Goal: Task Accomplishment & Management: Use online tool/utility

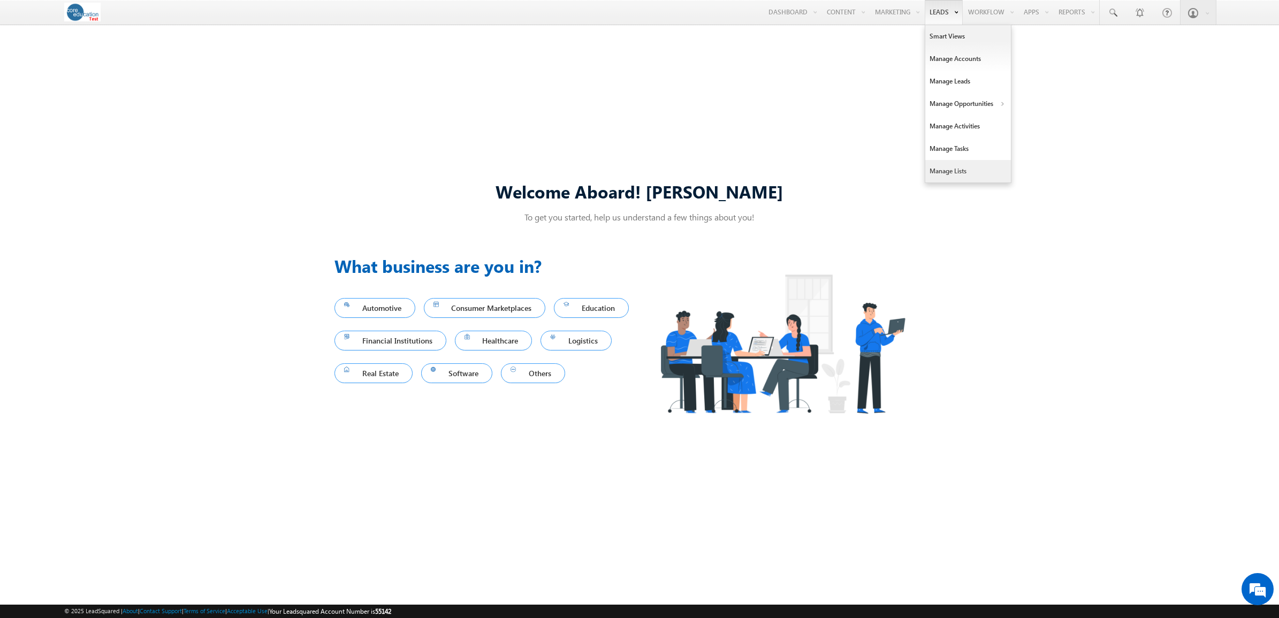
click at [948, 167] on link "Manage Lists" at bounding box center [968, 171] width 86 height 22
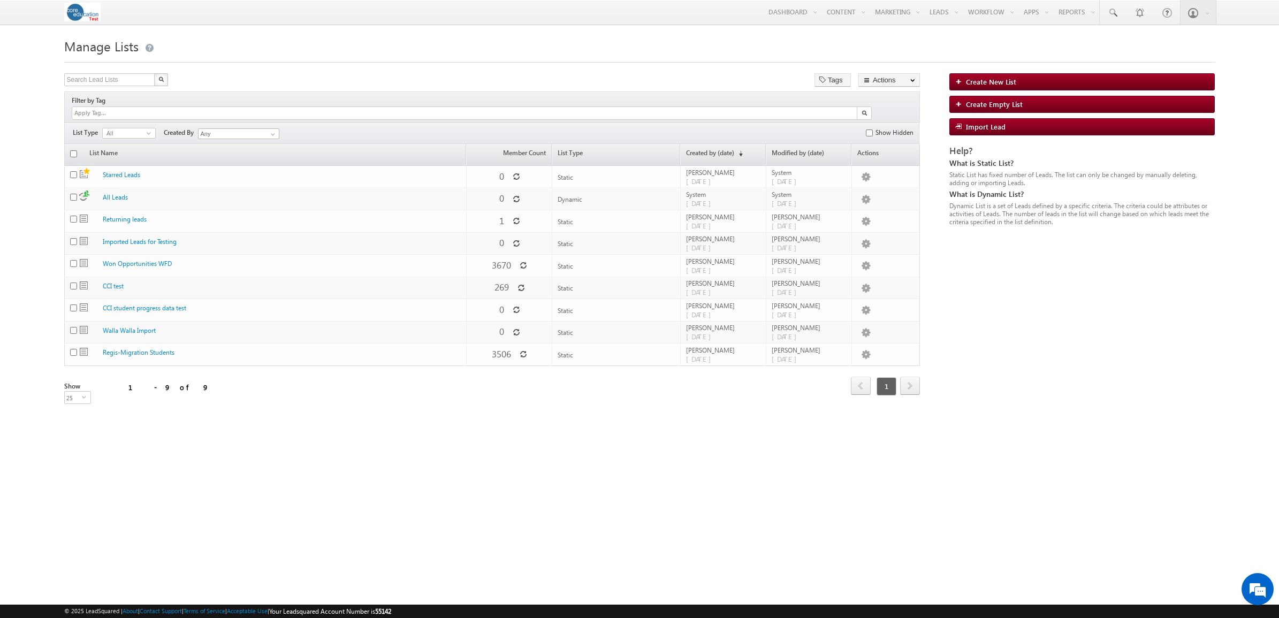
click at [693, 64] on form "Manage Lists Create New List Search Lead Lists X 9 results found Tags Actions S…" at bounding box center [639, 228] width 1151 height 386
click at [1066, 83] on link "Create New List" at bounding box center [1081, 81] width 265 height 17
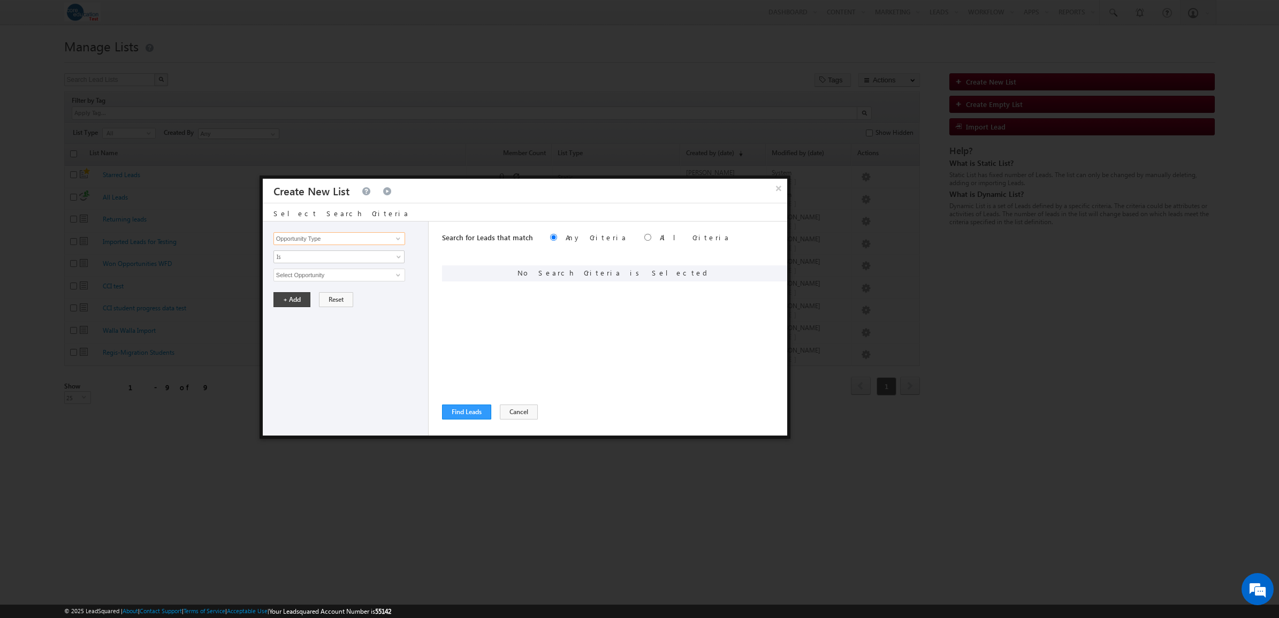
click at [341, 238] on input "Opportunity Type" at bounding box center [339, 238] width 132 height 13
click at [400, 239] on span at bounding box center [398, 238] width 9 height 9
click at [342, 414] on div "Opportunity Type Lead Activity Task Sales Group Prospect Id Academic Partner Ac…" at bounding box center [346, 329] width 166 height 214
click at [519, 413] on button "Cancel" at bounding box center [519, 412] width 38 height 15
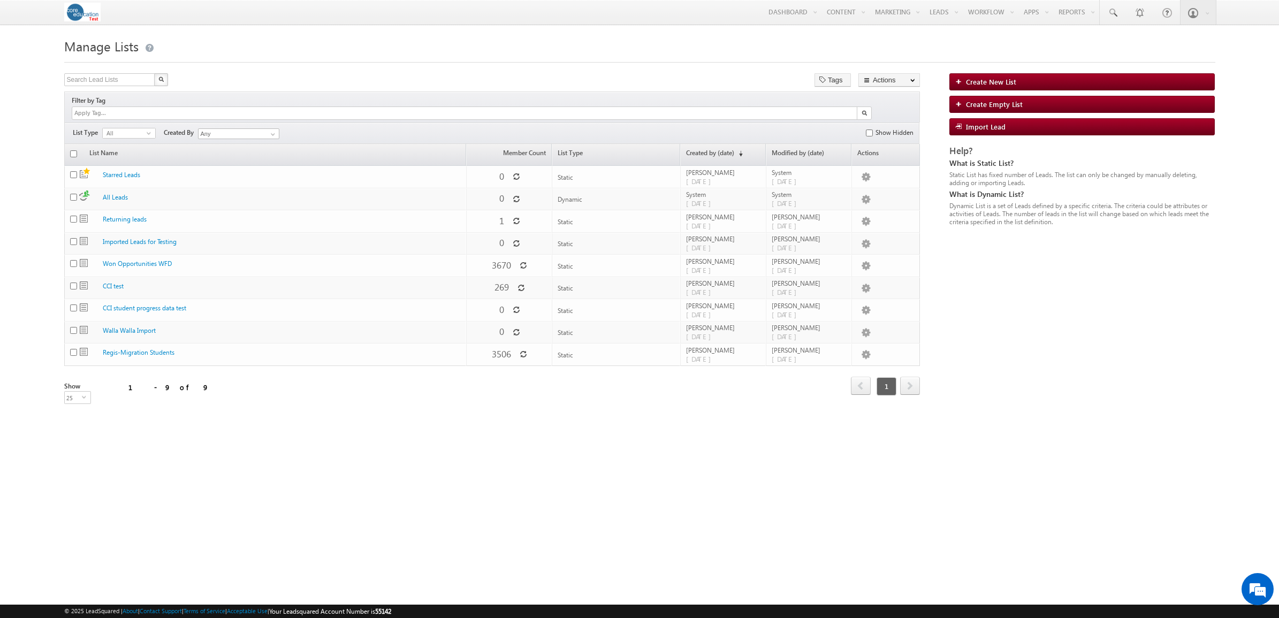
click at [161, 448] on html "Menu Sarah Beltier sbelt ier-t est@c ore.e" at bounding box center [639, 224] width 1279 height 448
click at [1007, 88] on link "Create New List" at bounding box center [1081, 81] width 265 height 17
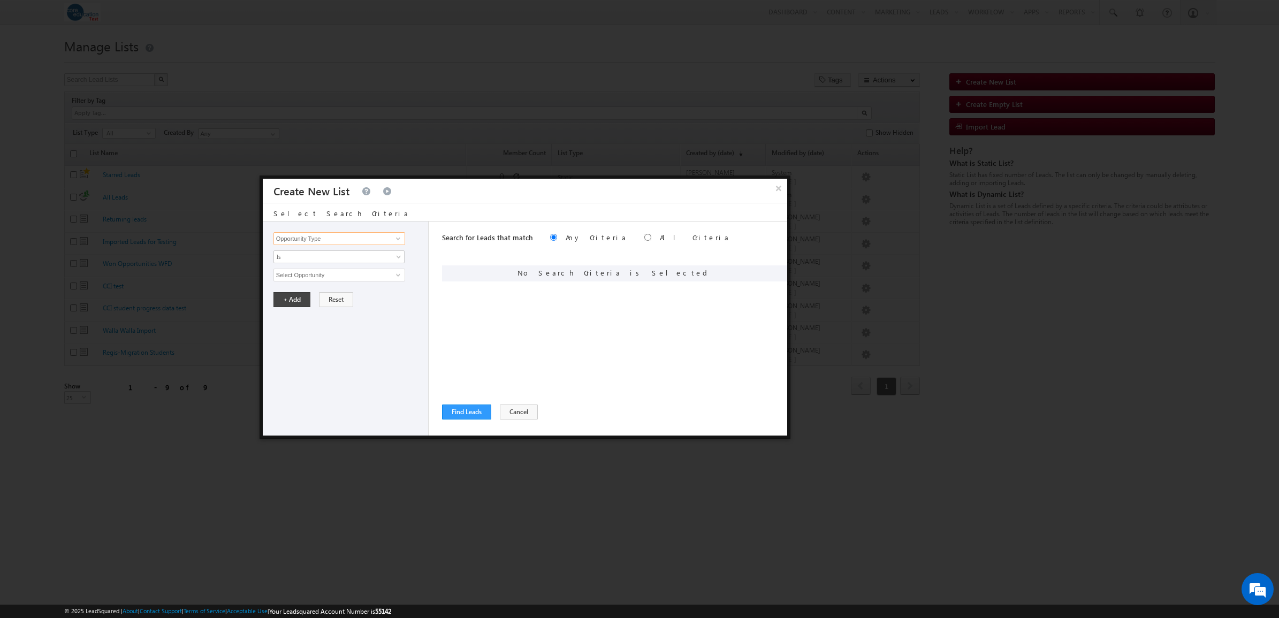
click at [318, 233] on input "Opportunity Type" at bounding box center [339, 238] width 132 height 13
click at [399, 239] on span at bounding box center [398, 238] width 9 height 9
click at [538, 315] on div "Search for Leads that match Any Criteria All Criteria Note that the current tri…" at bounding box center [614, 329] width 345 height 214
click at [356, 240] on input "Opportunity Type" at bounding box center [339, 238] width 132 height 13
click at [387, 239] on input "Opportunity Type" at bounding box center [339, 238] width 132 height 13
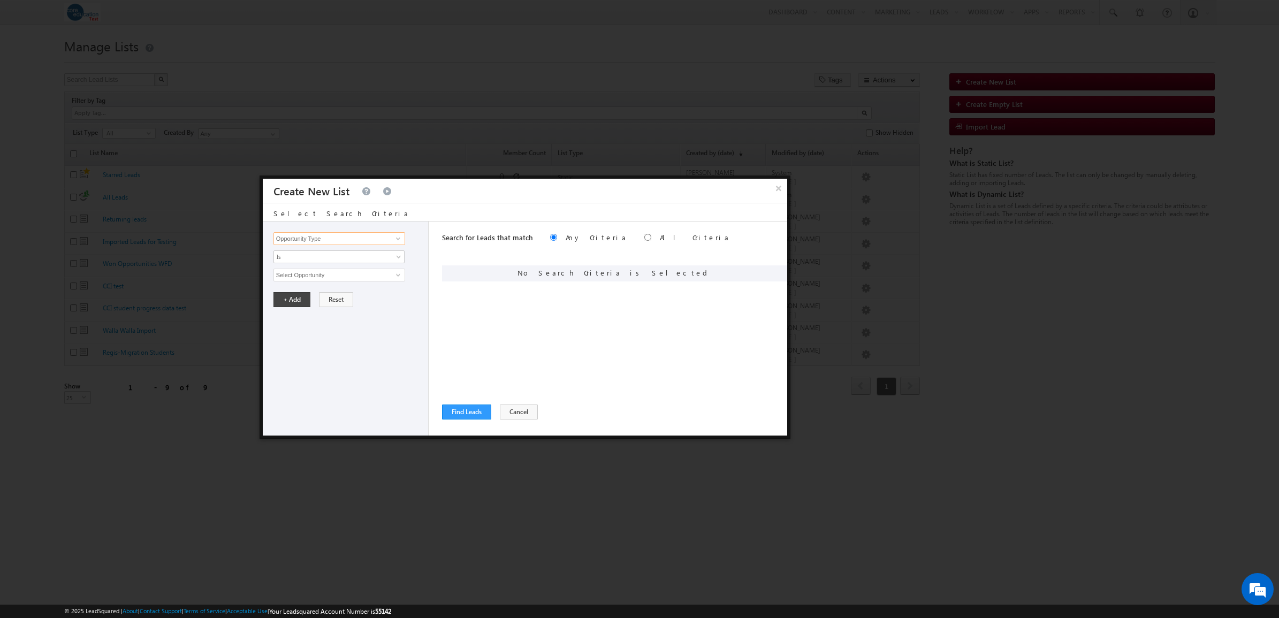
click at [405, 239] on input "Opportunity Type" at bounding box center [339, 238] width 132 height 13
click at [399, 239] on span at bounding box center [398, 238] width 9 height 9
click at [660, 237] on label "All Criteria" at bounding box center [695, 237] width 70 height 9
radio input "true"
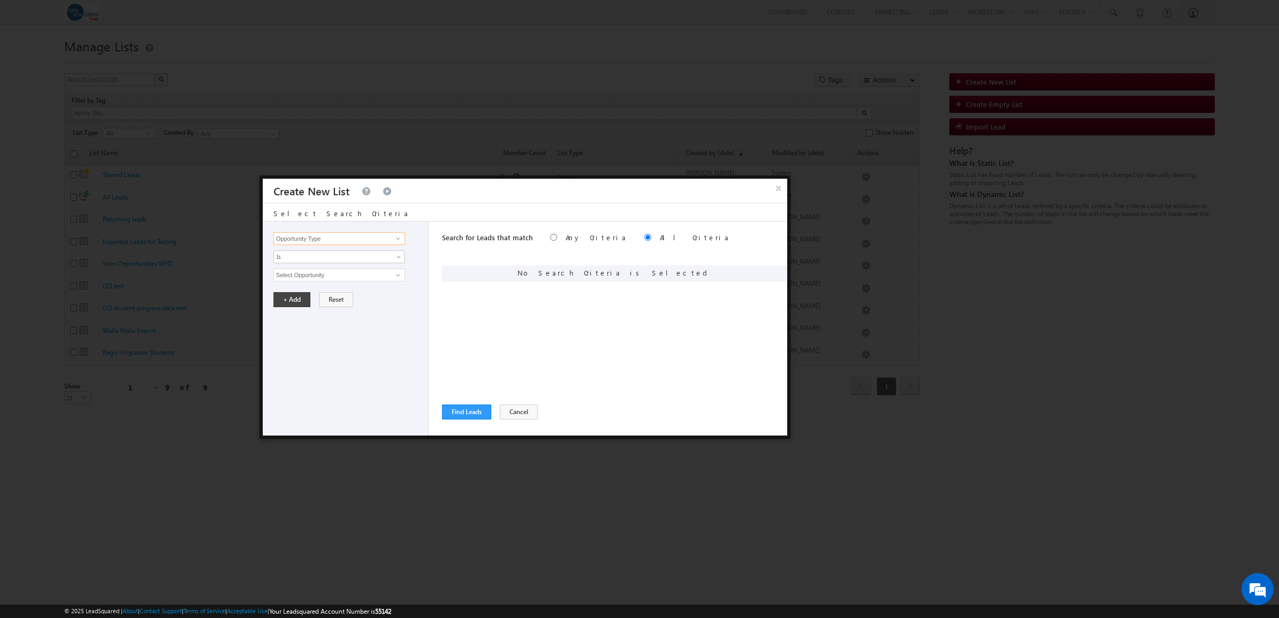
click at [317, 241] on input "Opportunity Type" at bounding box center [339, 238] width 132 height 13
click at [566, 237] on label "Any Criteria" at bounding box center [597, 237] width 62 height 9
radio input "true"
click at [392, 245] on div "Opportunity Type Lead Activity Task Sales Group Prospect Id Academic Partner Ac…" at bounding box center [346, 329] width 166 height 214
click at [391, 239] on link at bounding box center [396, 238] width 13 height 11
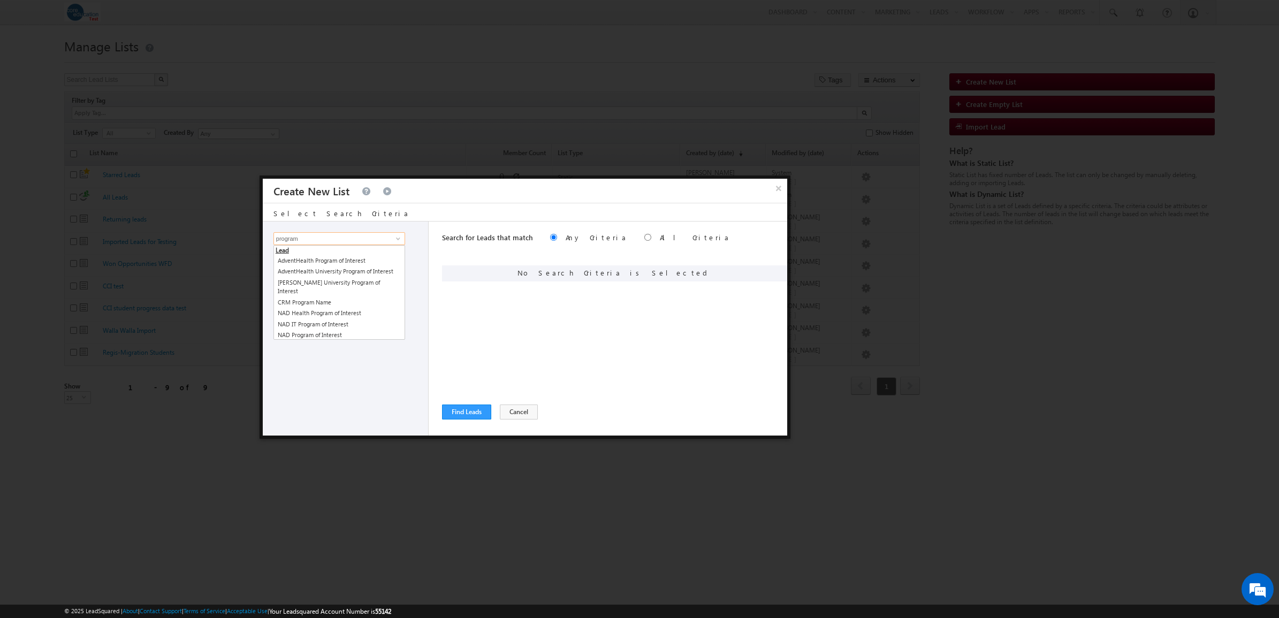
type input "program"
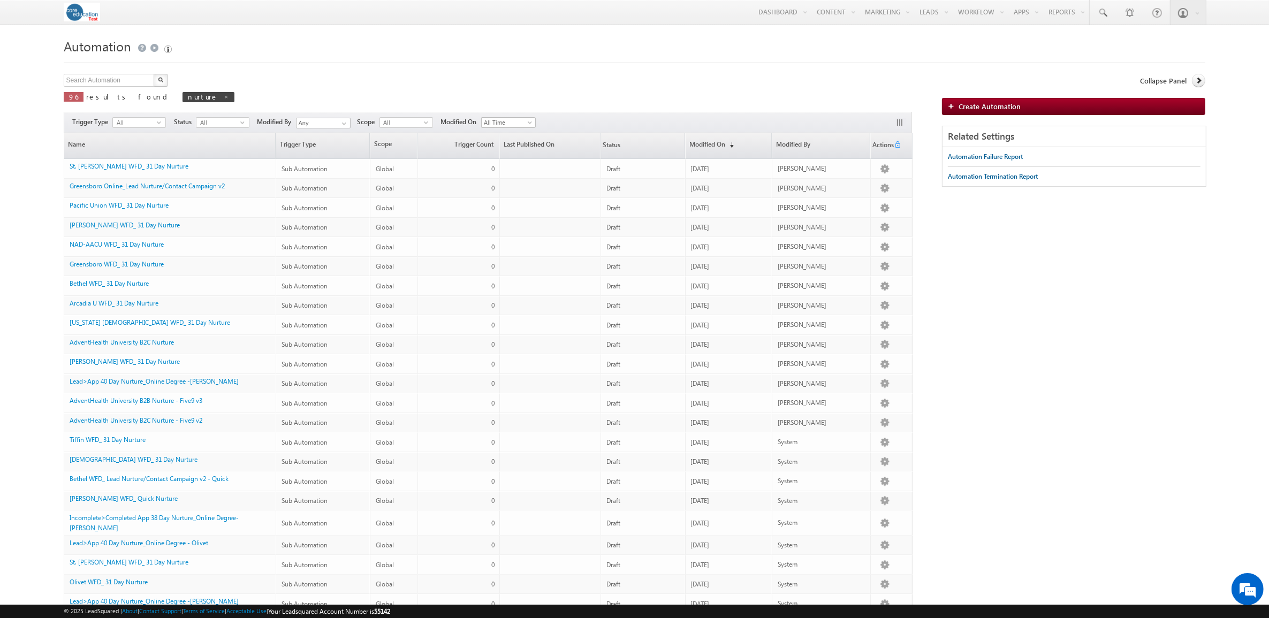
click at [614, 30] on body "Menu Sarah Beltier sbelt ier-t est@c ore.e du" at bounding box center [634, 372] width 1269 height 745
click at [224, 95] on span at bounding box center [226, 96] width 5 height 5
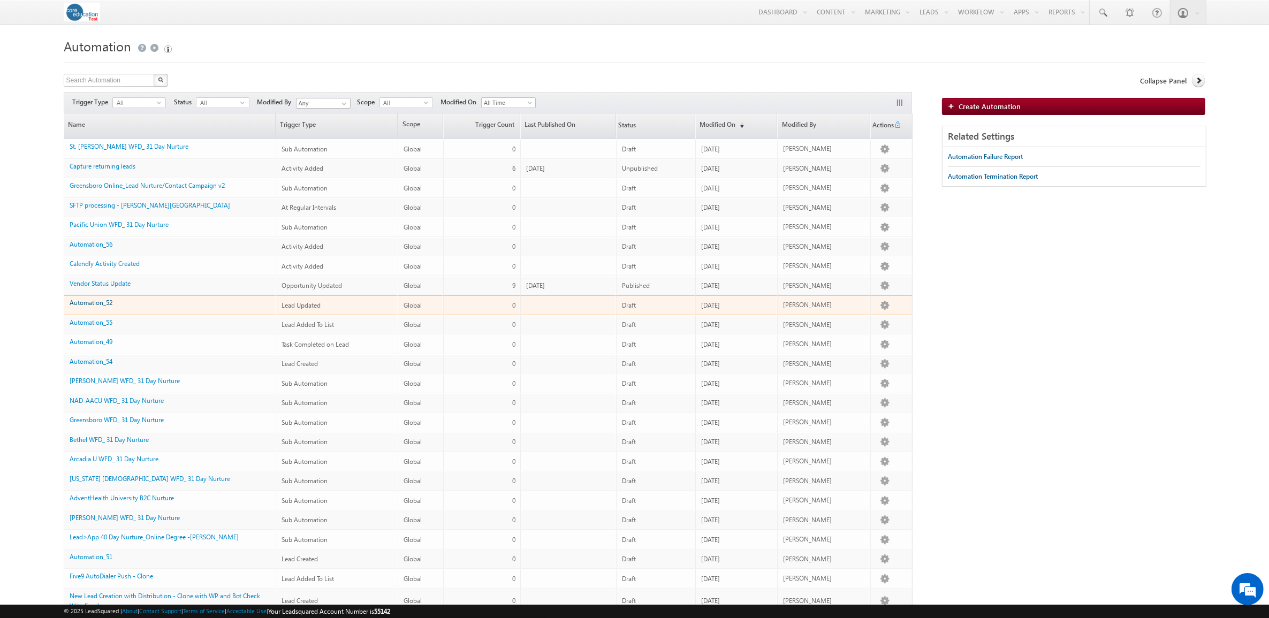
click at [92, 306] on link "Automation_52" at bounding box center [91, 303] width 43 height 8
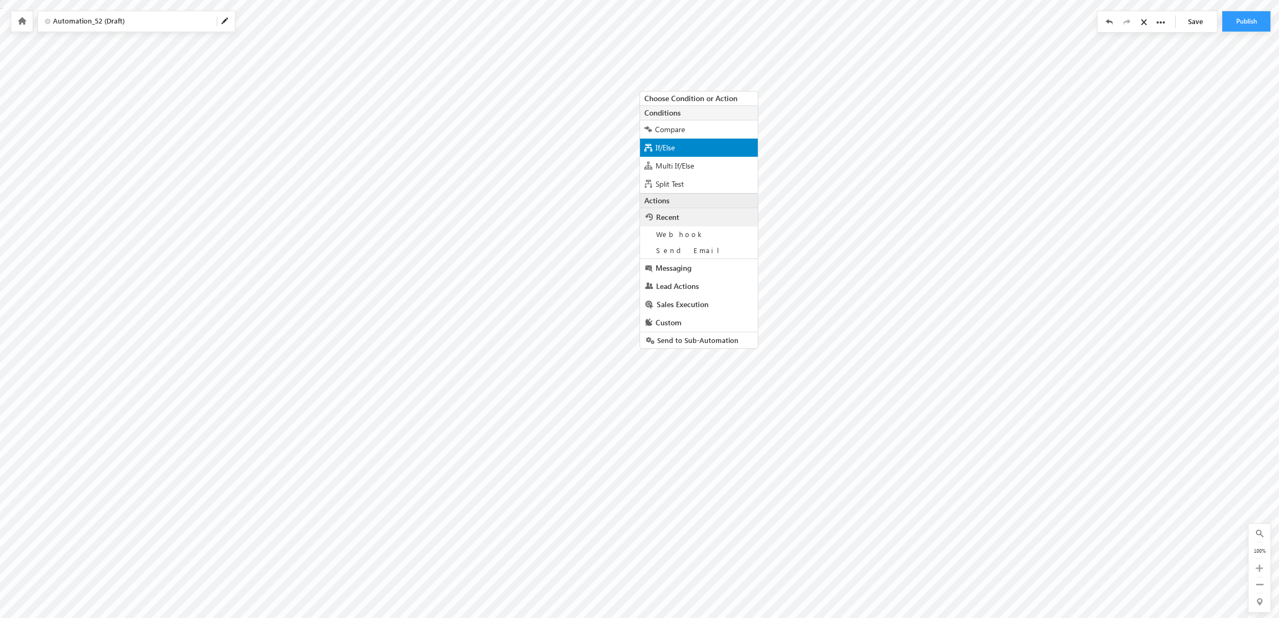
click at [700, 151] on div "If/Else" at bounding box center [699, 148] width 118 height 18
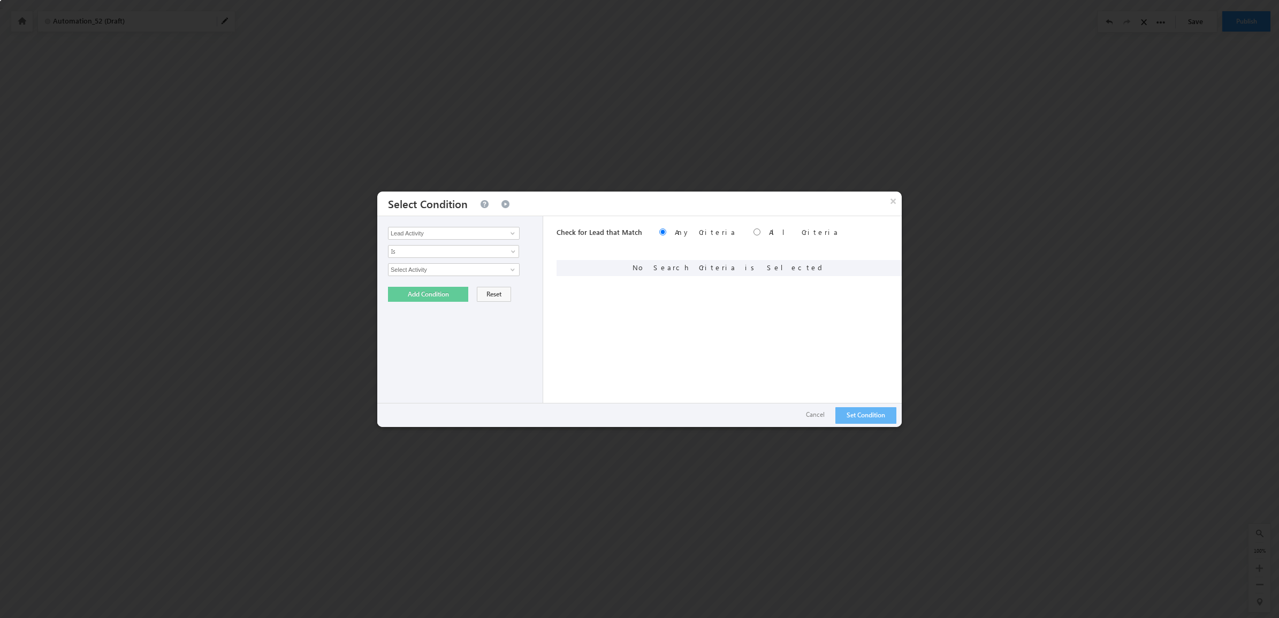
click at [450, 241] on div "Lead Activity Task Sales Group Prospect Id Academic Partner Account Account Typ…" at bounding box center [460, 321] width 166 height 211
click at [451, 233] on input "Lead Activity" at bounding box center [454, 233] width 132 height 13
click at [518, 233] on input "Lead Activity" at bounding box center [454, 233] width 132 height 13
click at [513, 233] on span at bounding box center [512, 233] width 9 height 9
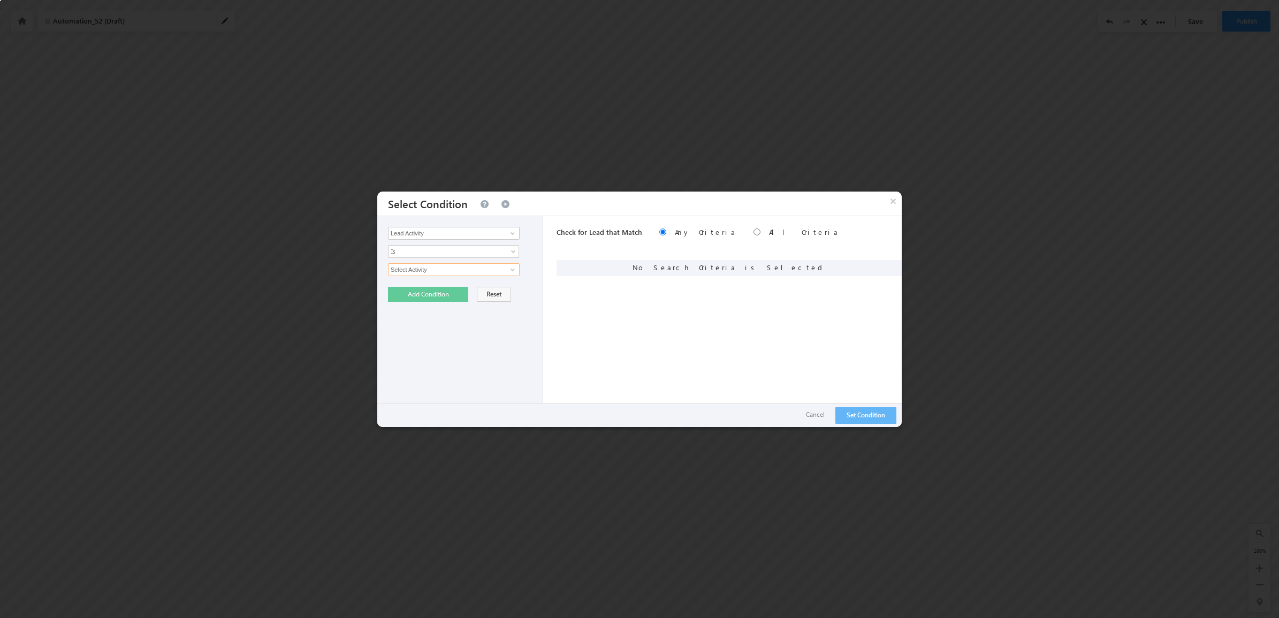
click at [504, 264] on input "Select Activity" at bounding box center [454, 269] width 132 height 13
click at [819, 416] on button "Cancel" at bounding box center [815, 415] width 40 height 16
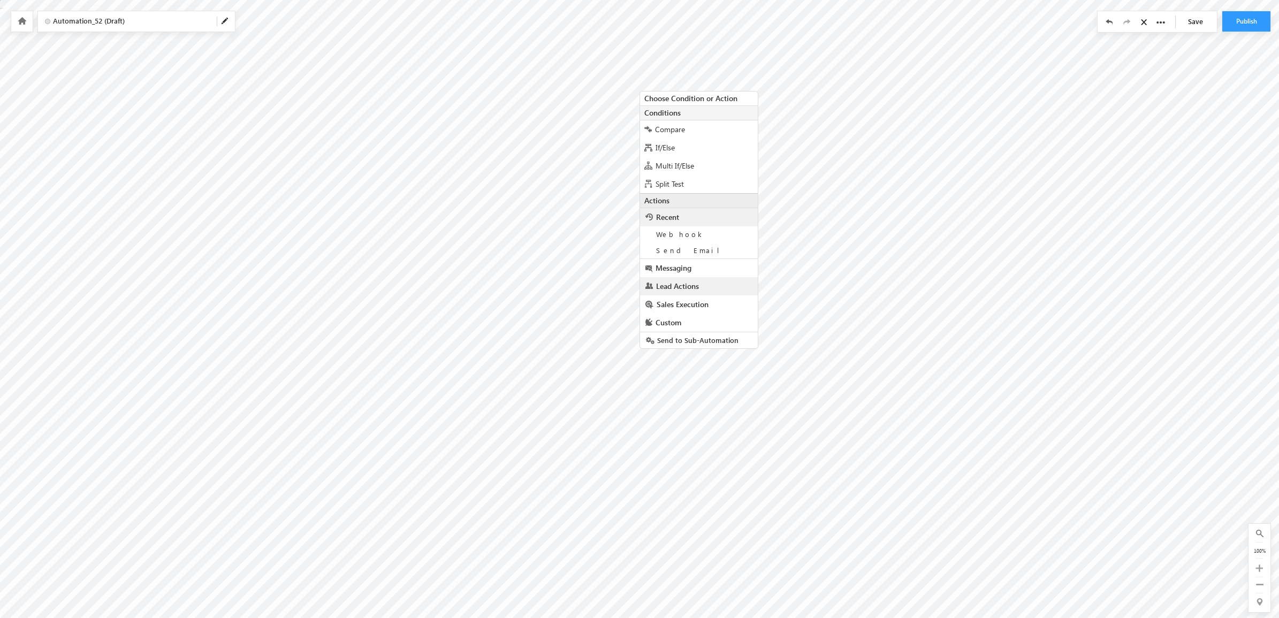
click at [693, 280] on link "Lead Actions" at bounding box center [699, 286] width 118 height 18
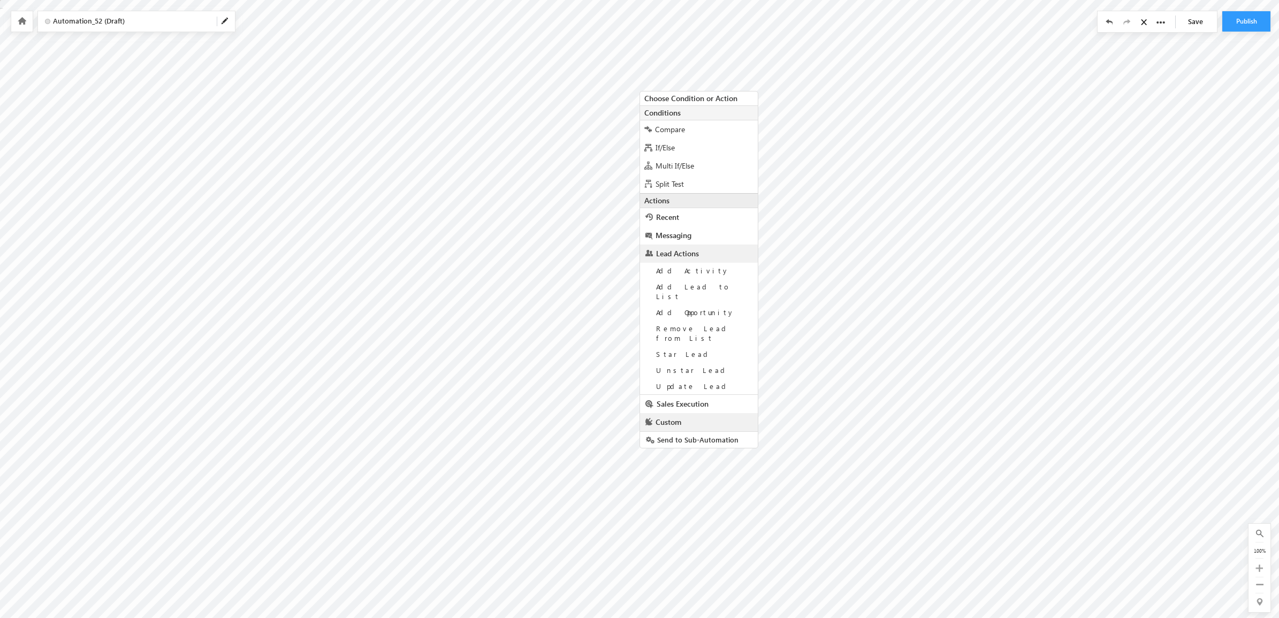
click at [705, 413] on link "Custom" at bounding box center [699, 422] width 118 height 18
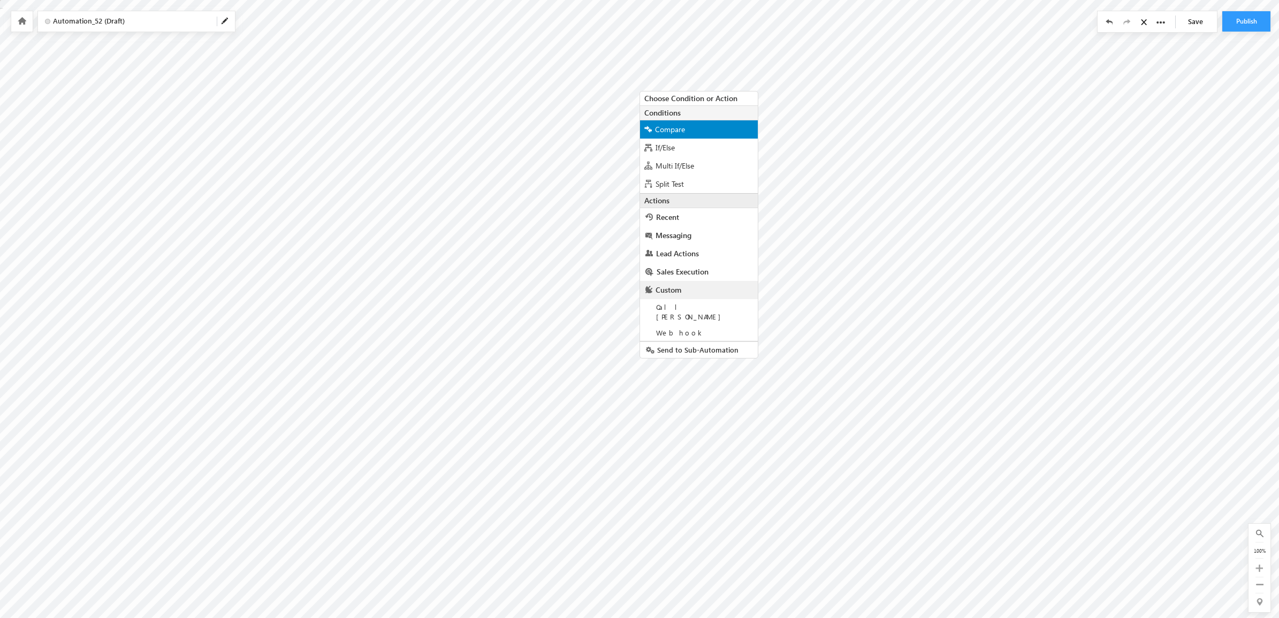
click at [707, 132] on div "Compare" at bounding box center [699, 129] width 118 height 18
radio input "true"
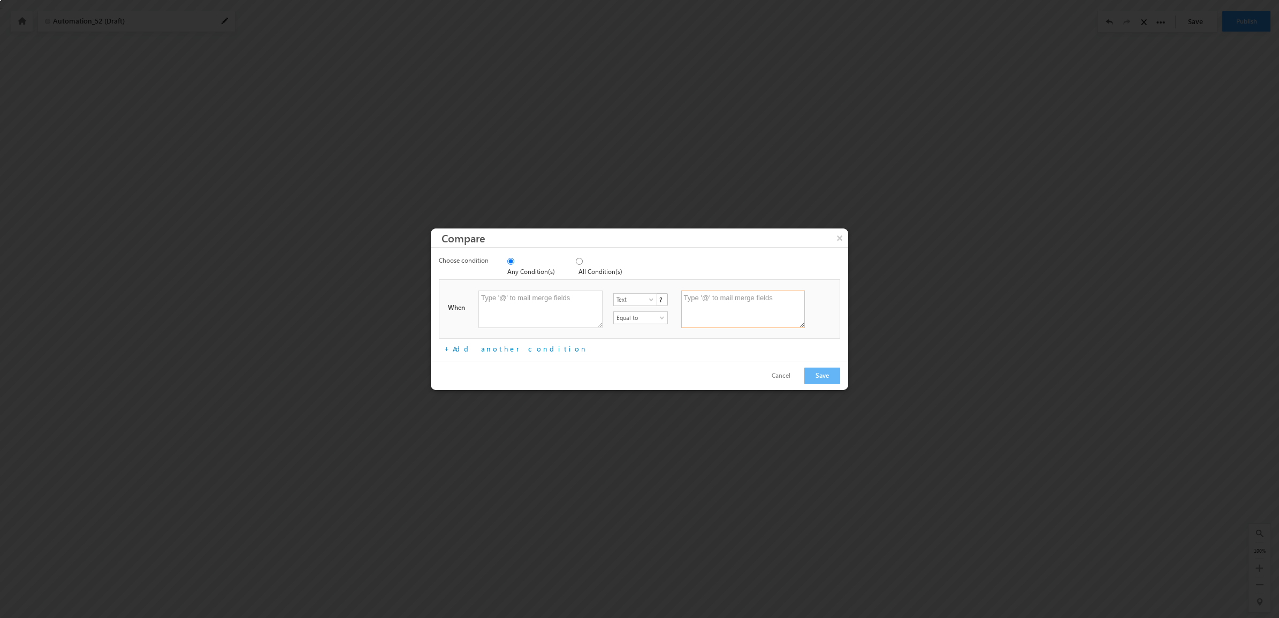
click at [705, 307] on textarea at bounding box center [743, 309] width 124 height 37
click at [552, 322] on textarea at bounding box center [540, 309] width 124 height 37
click at [594, 268] on div "All Condition(s)" at bounding box center [605, 267] width 58 height 24
click at [839, 241] on button "×" at bounding box center [839, 237] width 17 height 19
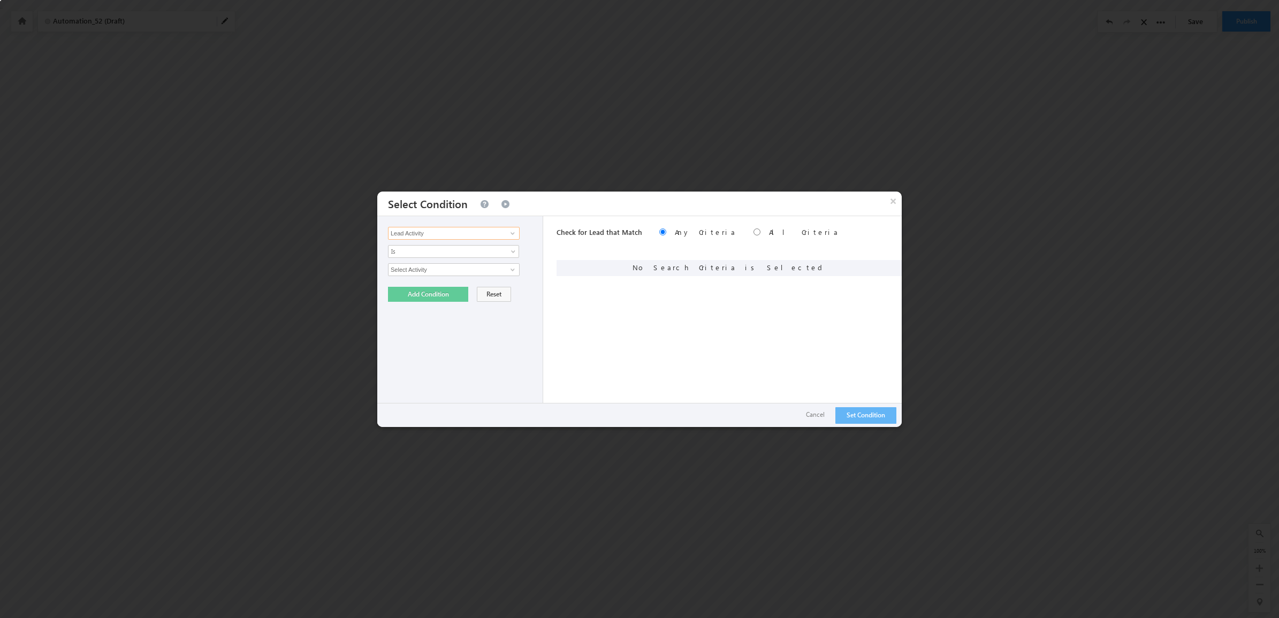
click at [499, 235] on input "Lead Activity" at bounding box center [454, 233] width 132 height 13
click at [515, 231] on span at bounding box center [512, 233] width 9 height 9
click at [479, 202] on link at bounding box center [484, 204] width 10 height 9
click at [517, 233] on link at bounding box center [511, 233] width 13 height 11
click at [461, 243] on link "Lead Activity" at bounding box center [454, 246] width 132 height 12
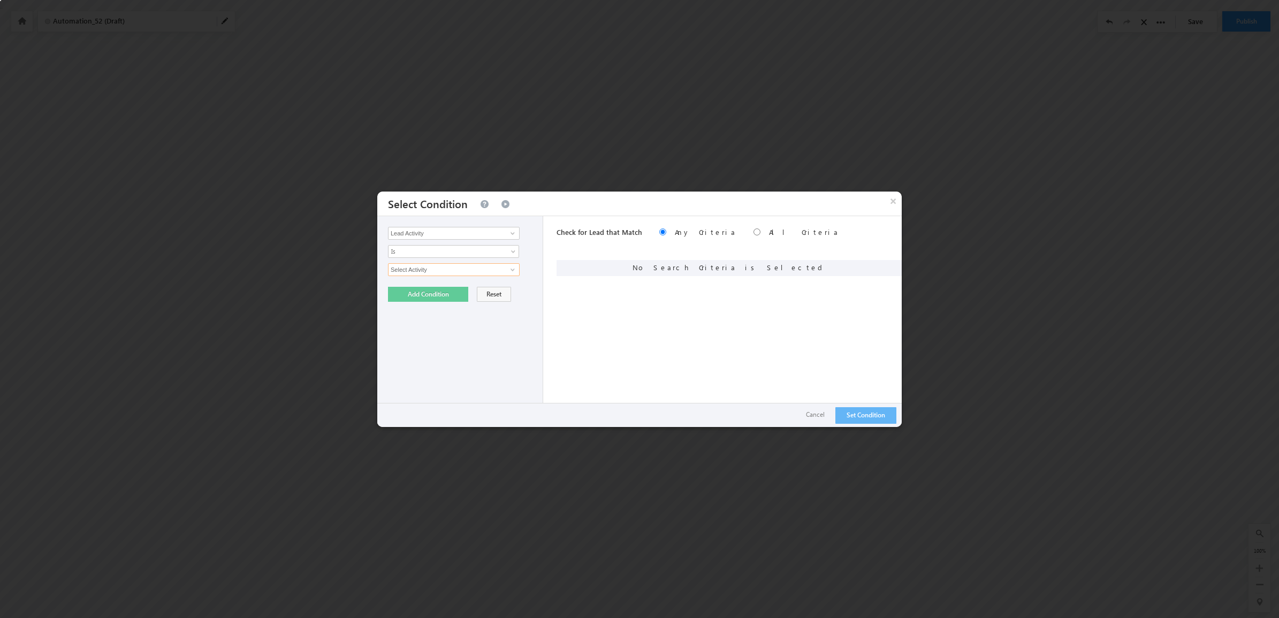
click at [437, 268] on input "Select Activity" at bounding box center [454, 269] width 132 height 13
click at [514, 270] on span at bounding box center [512, 269] width 9 height 9
click at [466, 237] on input "Lead Activity" at bounding box center [454, 233] width 132 height 13
click at [514, 234] on span at bounding box center [512, 233] width 9 height 9
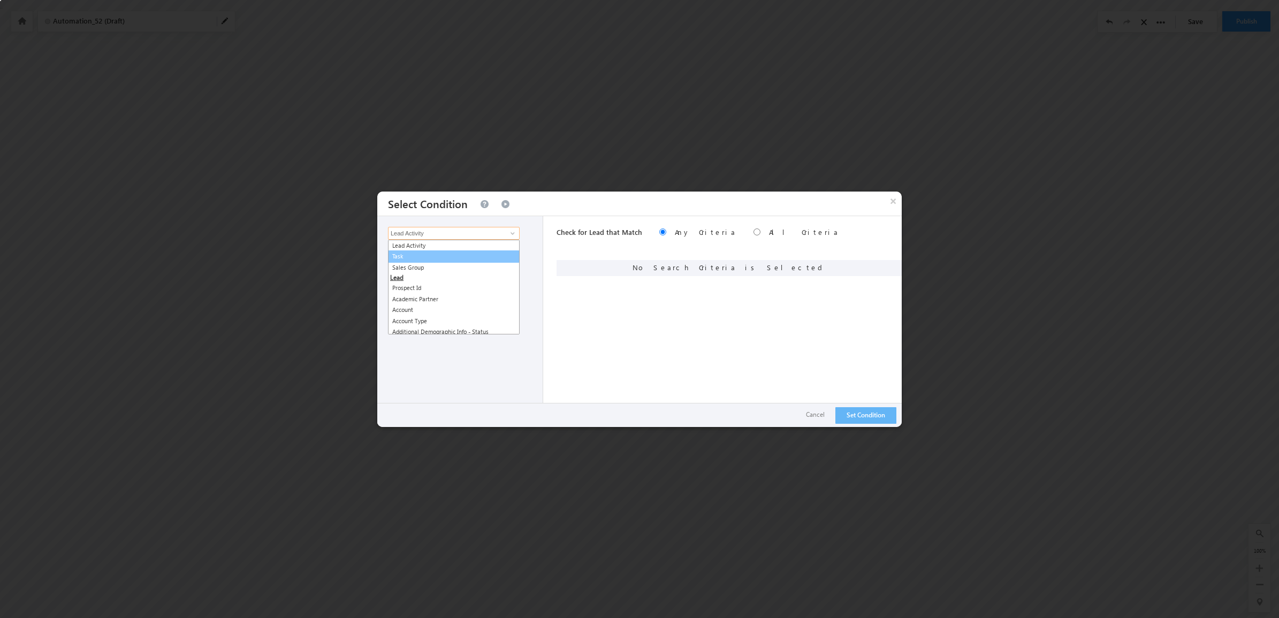
click at [447, 261] on link "Task" at bounding box center [454, 256] width 132 height 12
click at [438, 231] on input "Task" at bounding box center [454, 233] width 132 height 13
click at [512, 231] on span at bounding box center [512, 233] width 9 height 9
click at [720, 336] on div "Check for Lead that Match Any Criteria All Criteria Note that the current trigg…" at bounding box center [729, 321] width 345 height 211
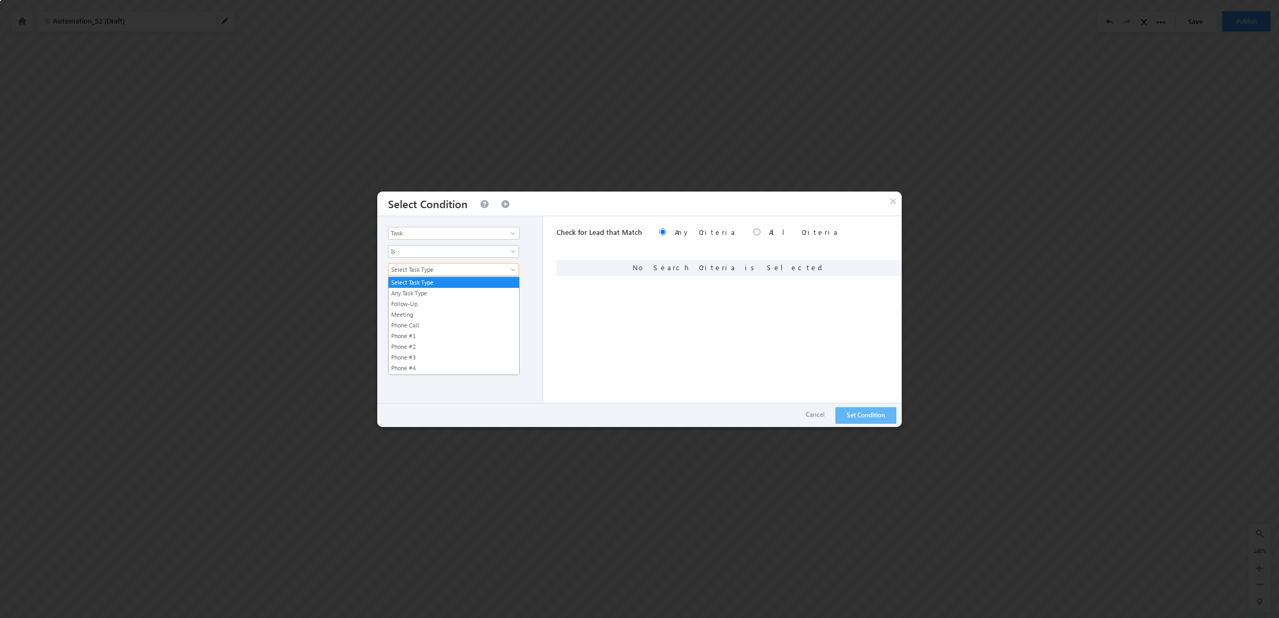
click at [491, 271] on span "Select Task Type" at bounding box center [446, 270] width 116 height 10
click at [479, 236] on input "Task" at bounding box center [454, 233] width 132 height 13
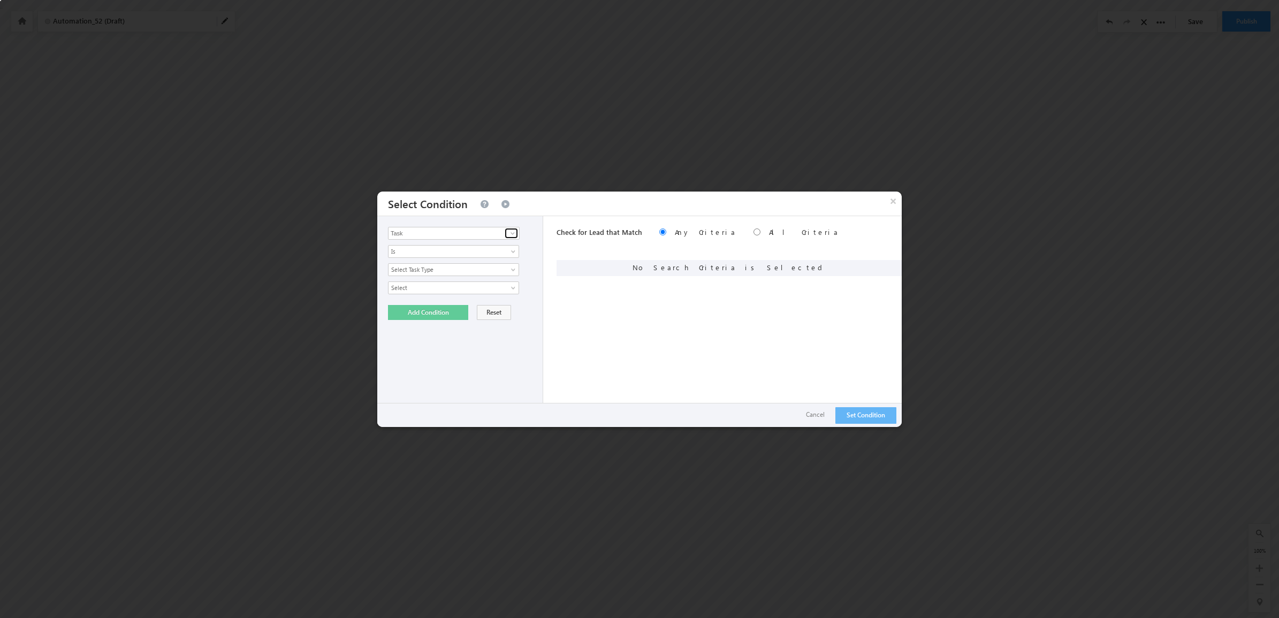
click at [512, 235] on span at bounding box center [512, 233] width 9 height 9
click at [501, 258] on link "Task" at bounding box center [454, 256] width 132 height 12
click at [438, 248] on span "Is" at bounding box center [446, 252] width 116 height 10
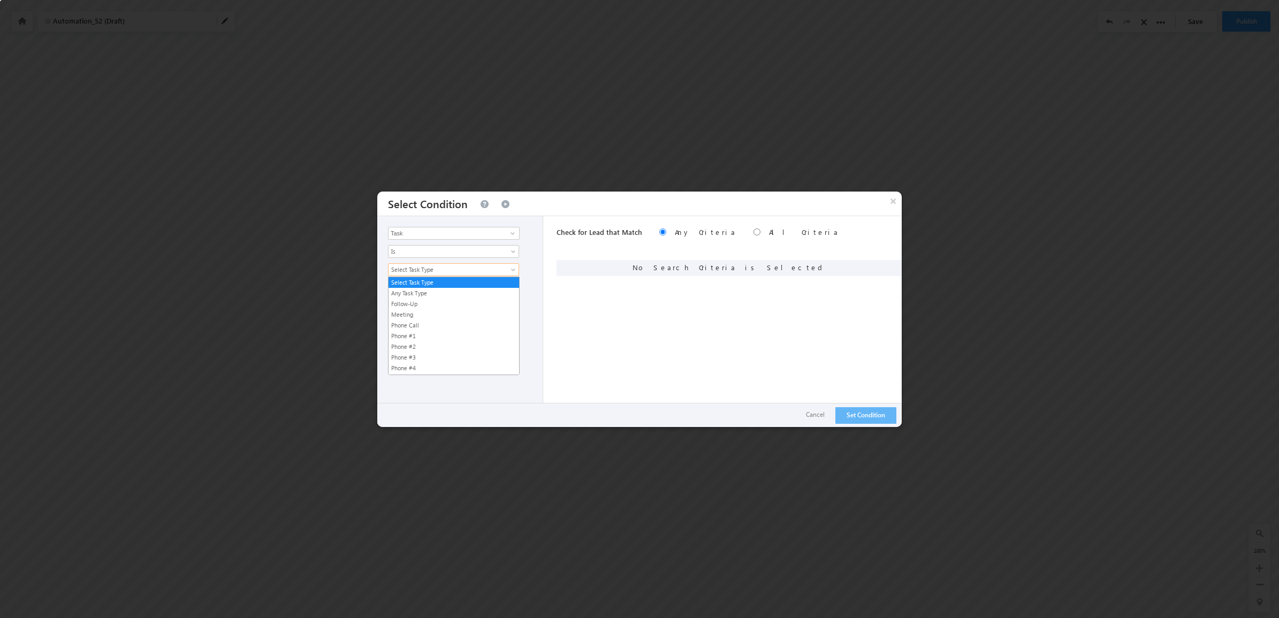
click at [437, 269] on span "Select Task Type" at bounding box center [446, 270] width 116 height 10
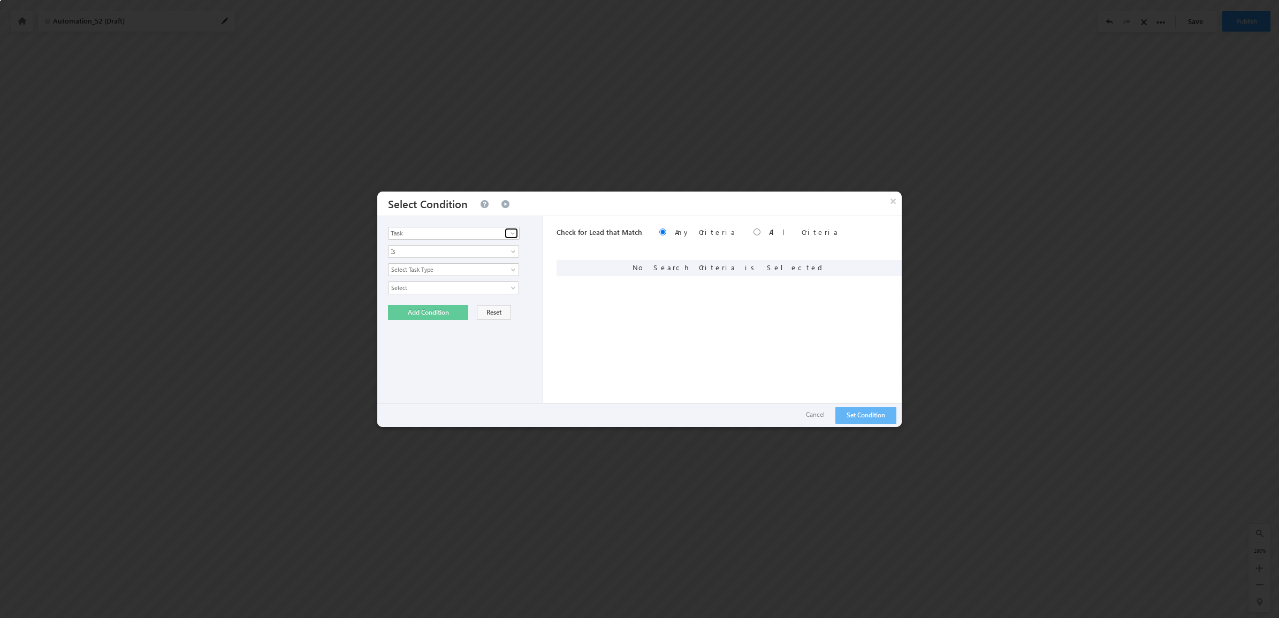
click at [514, 228] on link at bounding box center [511, 233] width 13 height 11
click at [426, 266] on link "Sales Group" at bounding box center [454, 268] width 132 height 12
type input "Sales Group"
click at [426, 268] on span "None Selected" at bounding box center [448, 270] width 121 height 12
click at [426, 258] on div "Is Is" at bounding box center [462, 251] width 149 height 13
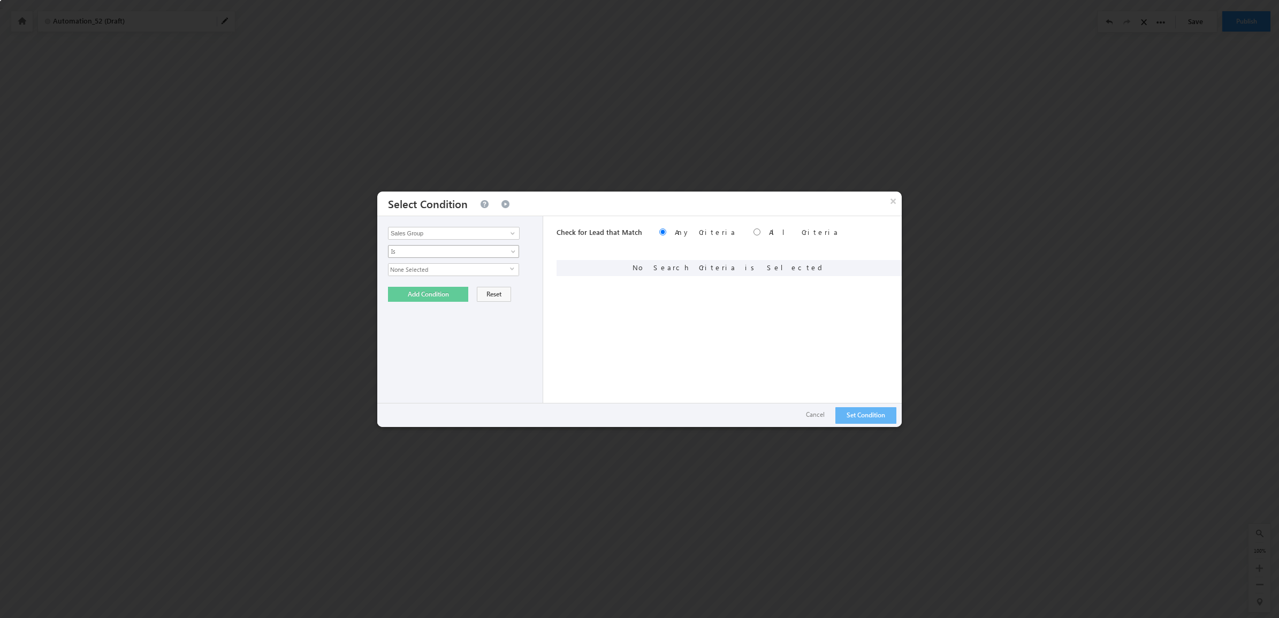
click at [426, 254] on span "Is" at bounding box center [446, 252] width 116 height 10
click at [426, 237] on input "Sales Group" at bounding box center [454, 233] width 132 height 13
click at [513, 229] on span at bounding box center [512, 233] width 9 height 9
drag, startPoint x: 735, startPoint y: 209, endPoint x: 755, endPoint y: 229, distance: 28.8
click at [739, 213] on div "× Select Condition" at bounding box center [639, 204] width 524 height 24
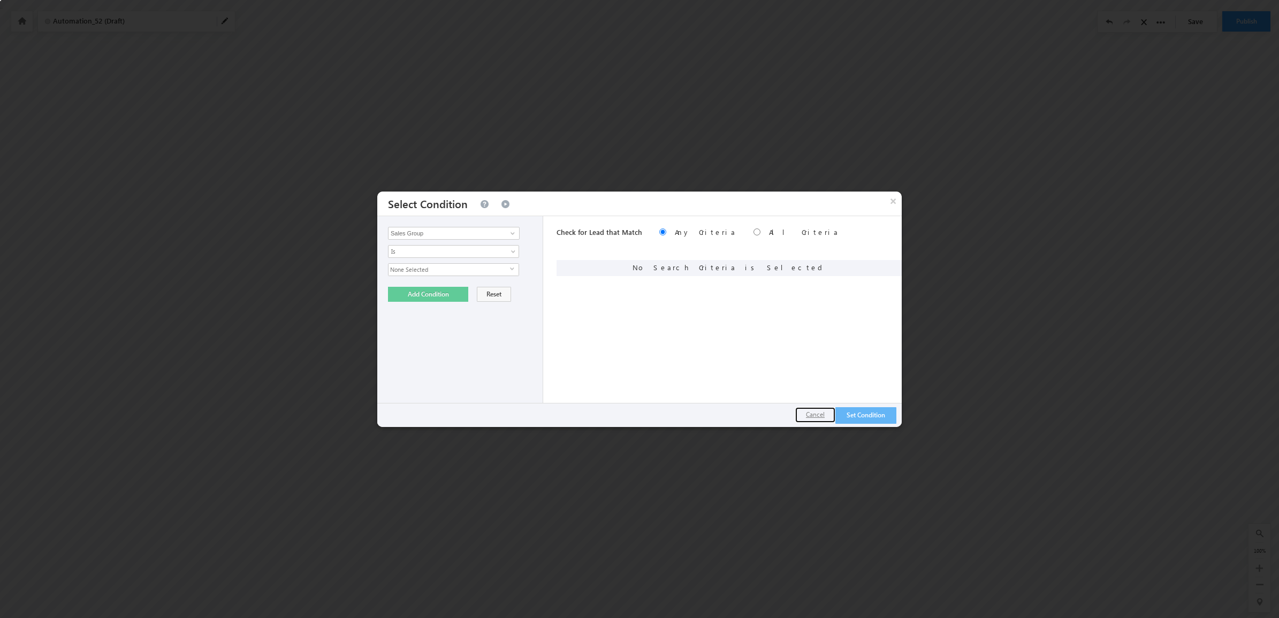
click at [806, 412] on button "Cancel" at bounding box center [815, 415] width 40 height 16
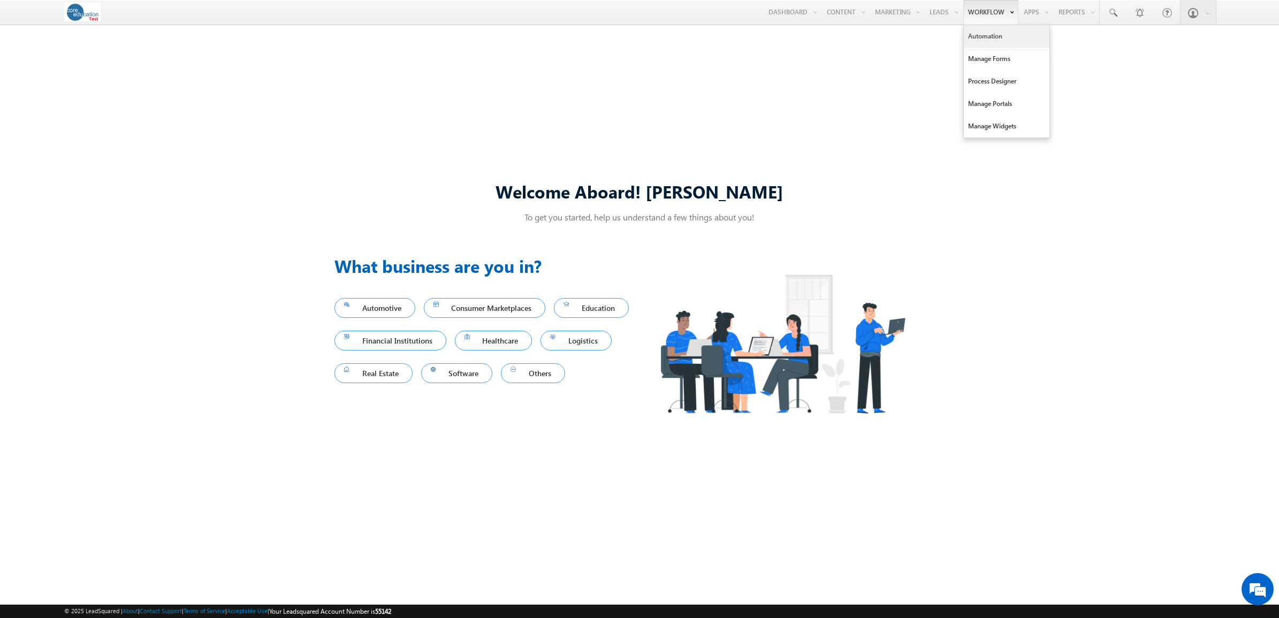
click at [967, 36] on link "Automation" at bounding box center [1007, 36] width 86 height 22
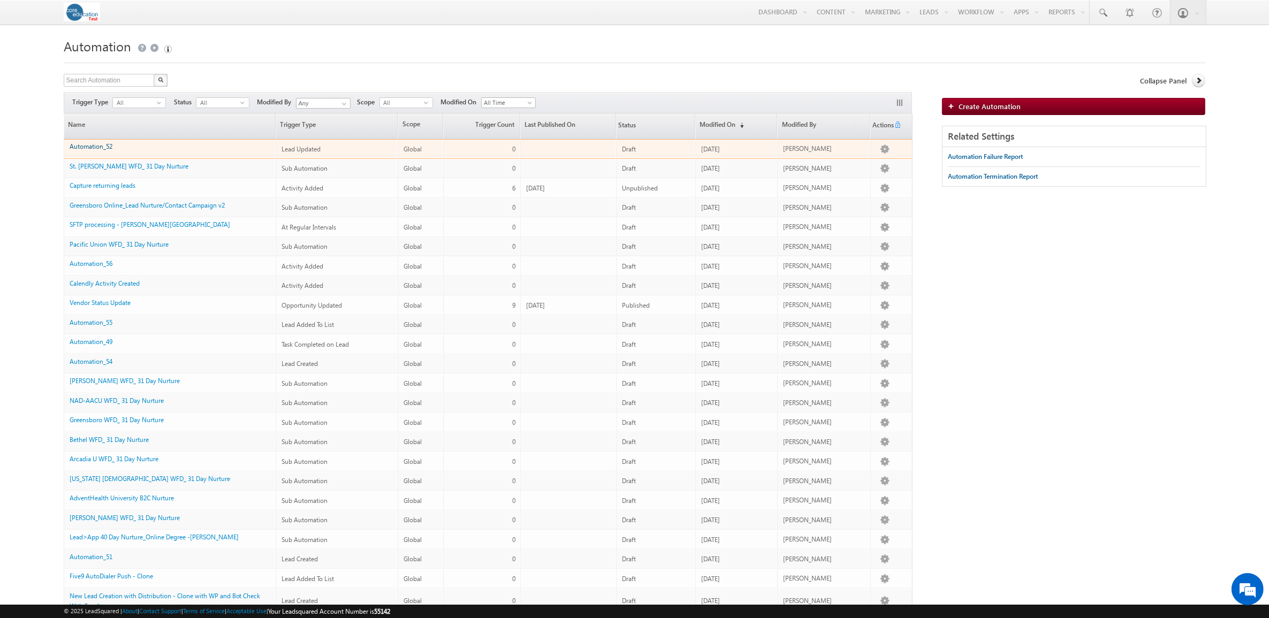
click at [109, 146] on link "Automation_52" at bounding box center [91, 146] width 43 height 8
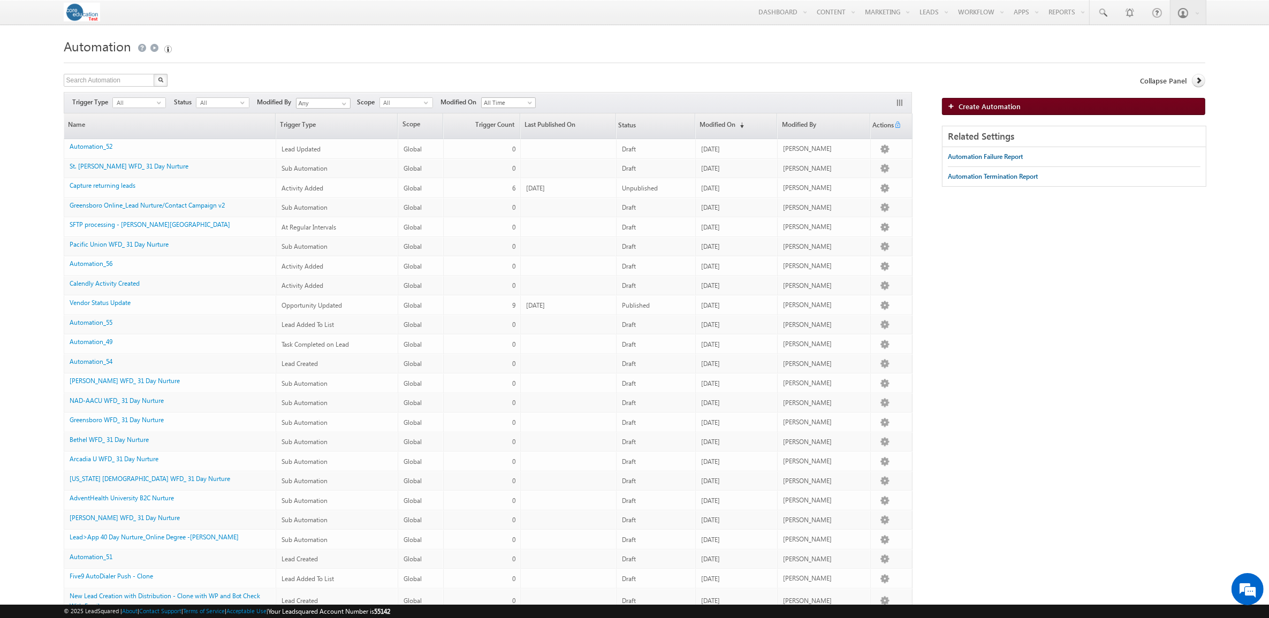
click at [995, 102] on span "Create Automation" at bounding box center [989, 106] width 62 height 9
